Goal: Book appointment/travel/reservation

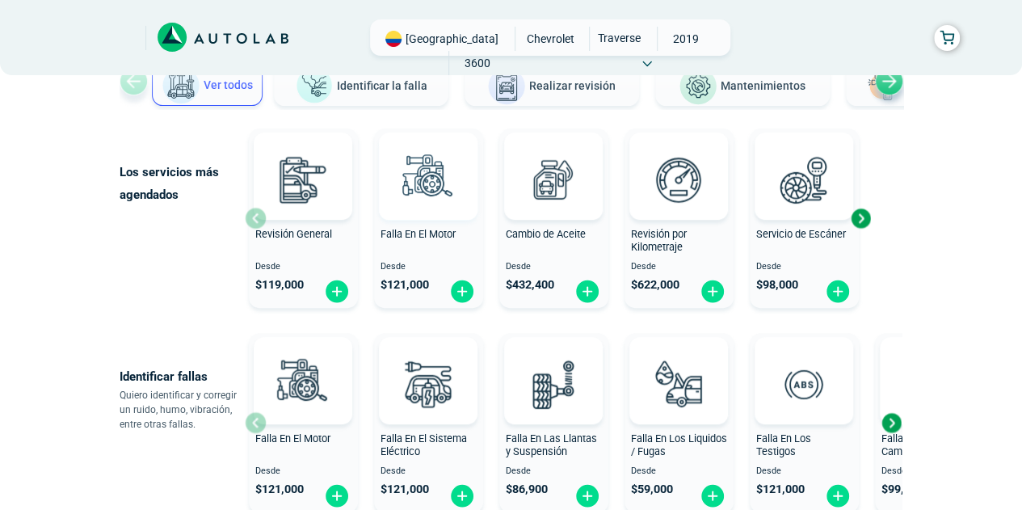
scroll to position [137, 0]
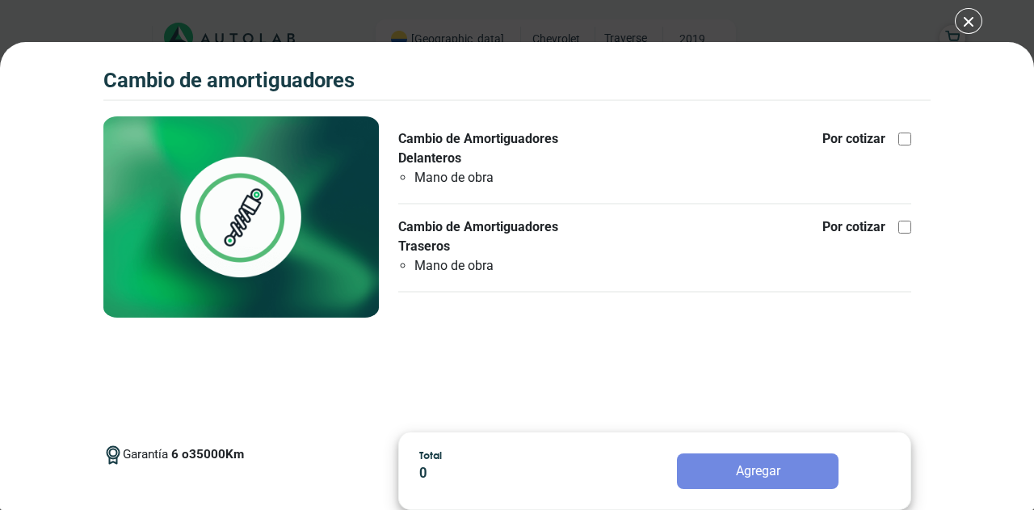
click at [900, 133] on div at bounding box center [905, 139] width 13 height 13
click at [900, 133] on input "Cambio de Amortiguadores Delanteros Mano de obra Por cotizar" at bounding box center [905, 139] width 13 height 13
checkbox input "true"
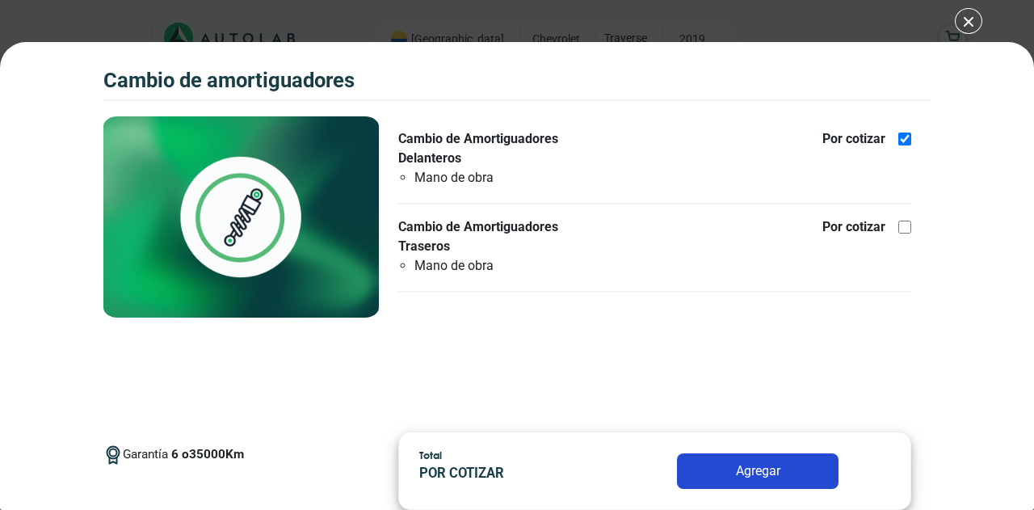
click at [750, 482] on button "Agregar" at bounding box center [758, 471] width 162 height 36
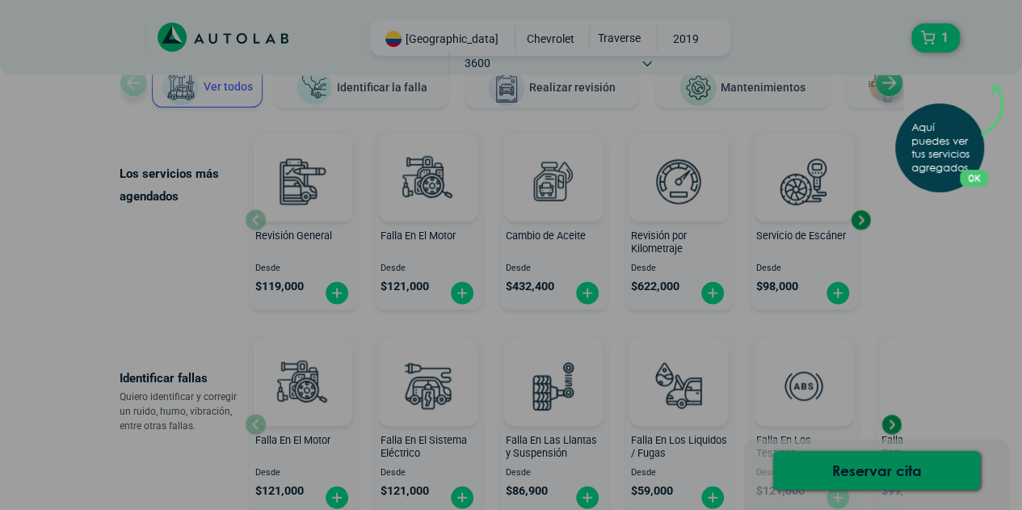
click at [974, 175] on button "OK" at bounding box center [974, 178] width 28 height 17
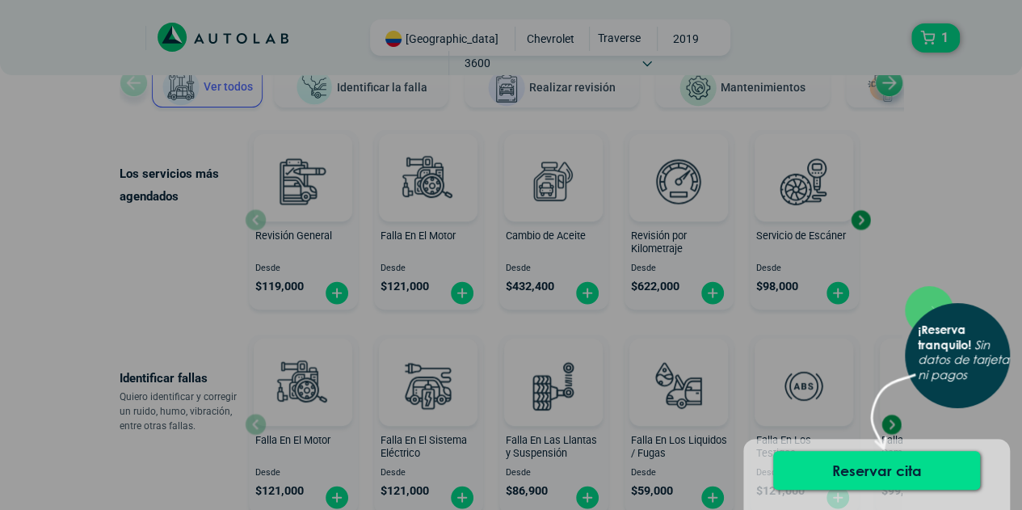
click at [912, 240] on div "× ¡Reserva tranquilo! Sin datos de tarjeta ni pagos" at bounding box center [511, 255] width 1022 height 510
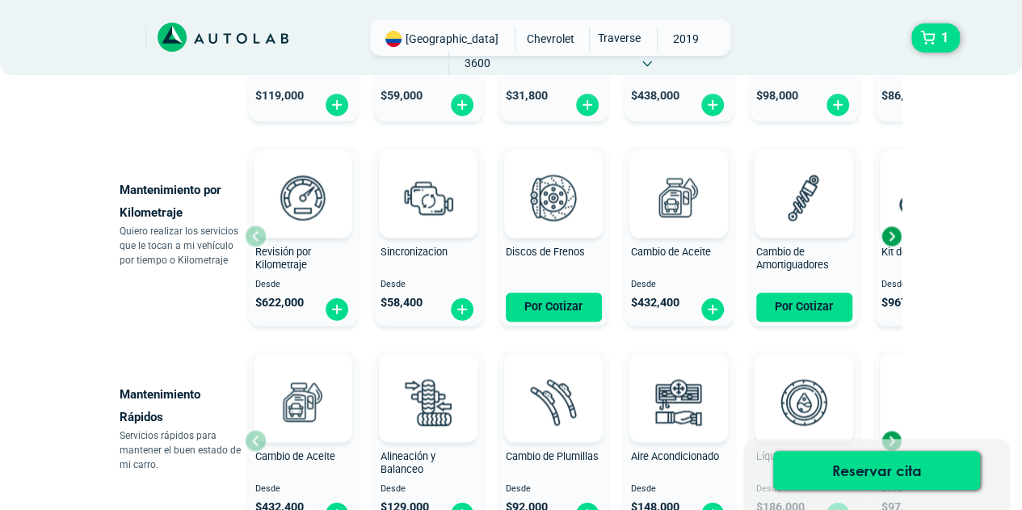
scroll to position [733, 0]
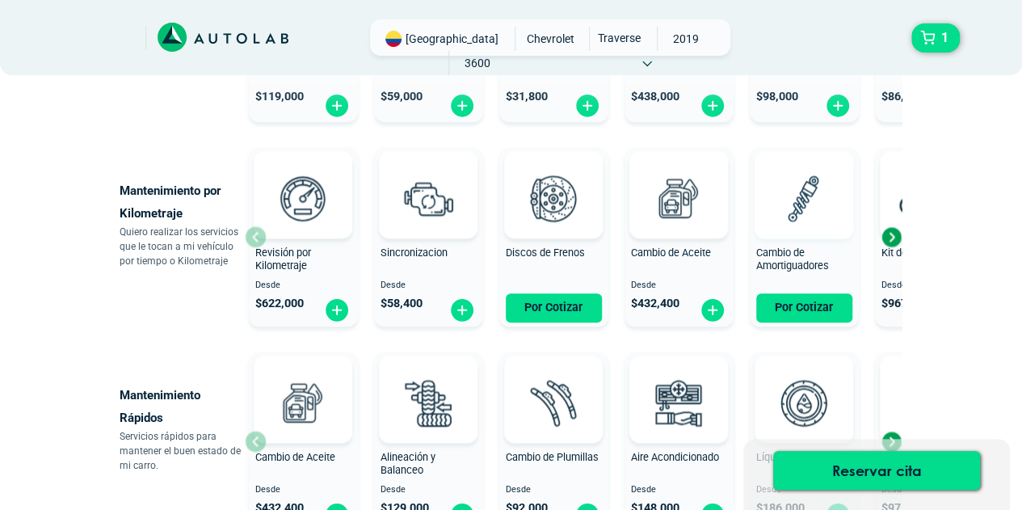
click at [790, 222] on img at bounding box center [803, 197] width 71 height 71
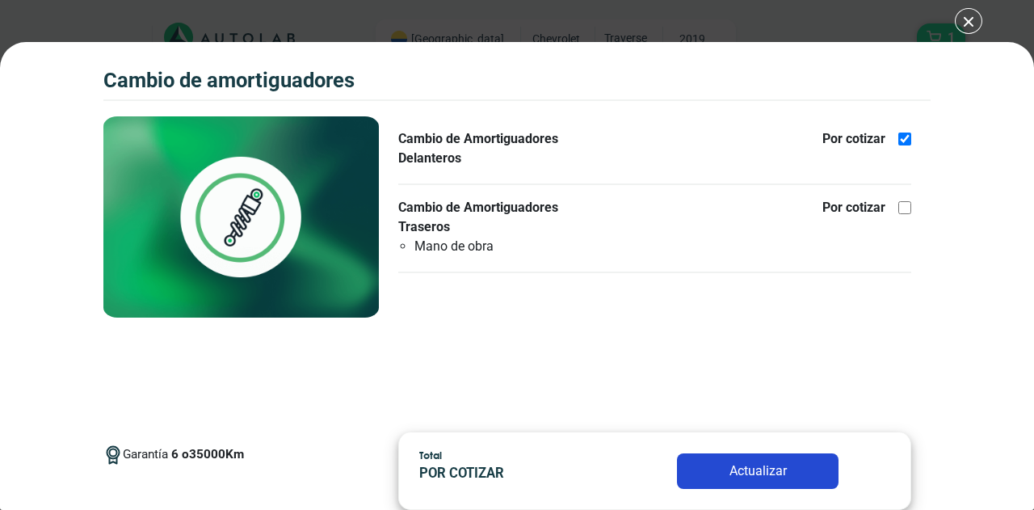
click at [756, 474] on button "Actualizar" at bounding box center [758, 471] width 162 height 36
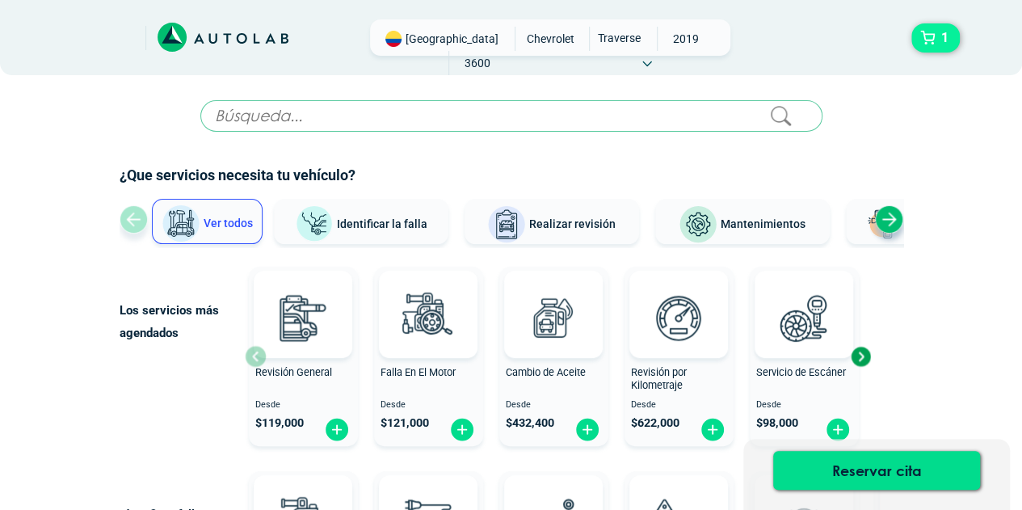
click at [924, 43] on button "1" at bounding box center [935, 37] width 48 height 29
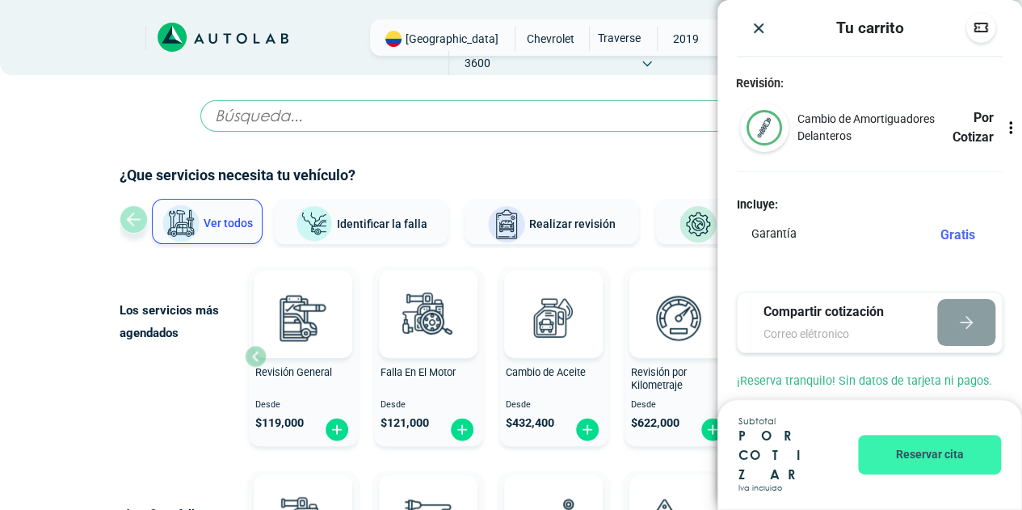
click at [913, 474] on button "Reservar cita" at bounding box center [929, 455] width 143 height 40
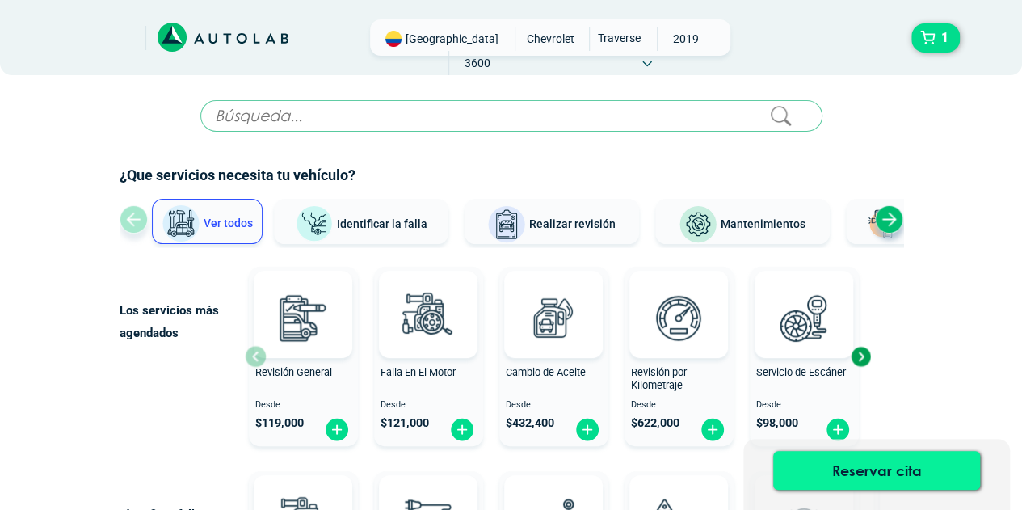
click at [872, 470] on button "Reservar cita" at bounding box center [876, 470] width 207 height 39
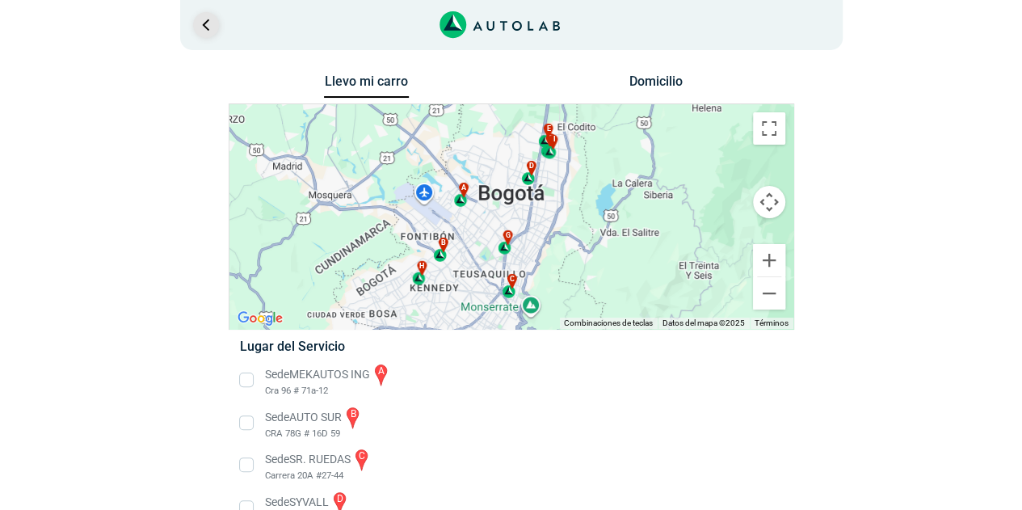
click at [194, 27] on link "Ir al paso anterior" at bounding box center [206, 25] width 26 height 26
